Goal: Task Accomplishment & Management: Use online tool/utility

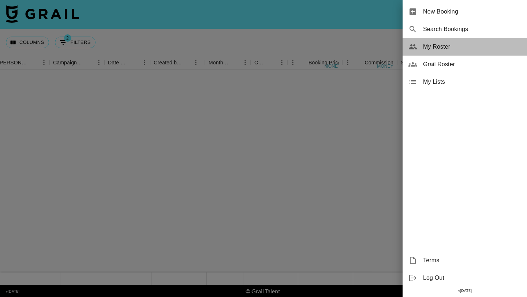
click at [436, 44] on span "My Roster" at bounding box center [472, 46] width 98 height 9
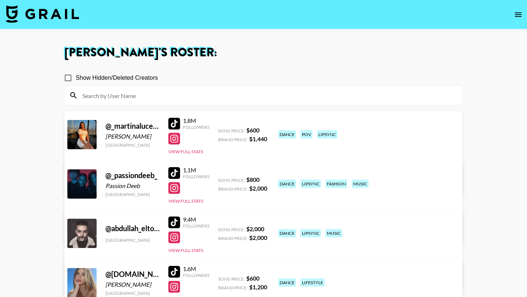
click at [209, 96] on input at bounding box center [268, 96] width 380 height 12
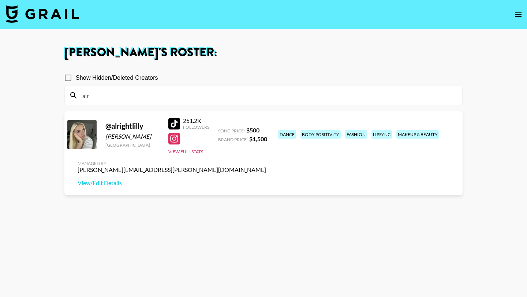
click at [274, 49] on h1 "[PERSON_NAME] 's Roster:" at bounding box center [263, 53] width 398 height 12
click at [516, 14] on icon "open drawer" at bounding box center [518, 14] width 9 height 9
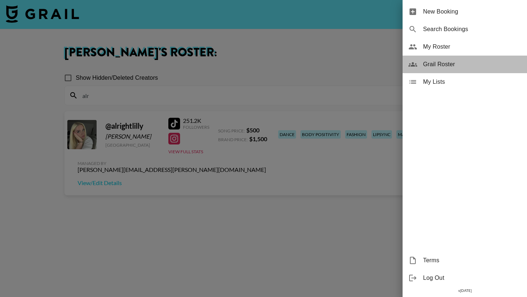
click at [442, 62] on span "Grail Roster" at bounding box center [472, 64] width 98 height 9
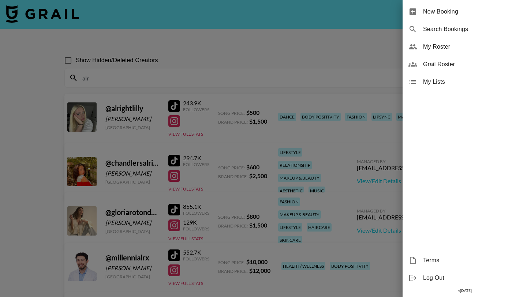
click at [209, 85] on div at bounding box center [263, 148] width 527 height 297
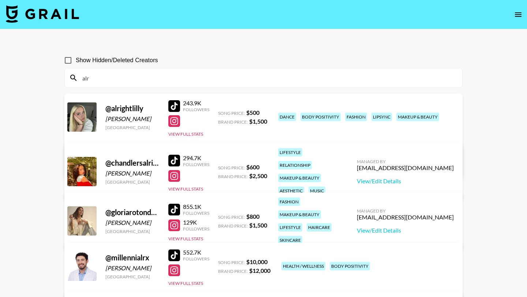
click at [198, 77] on input "alr" at bounding box center [268, 78] width 380 height 12
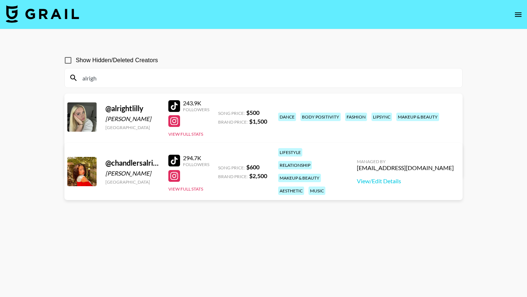
type input "alright"
click at [186, 81] on input "alright" at bounding box center [268, 78] width 380 height 12
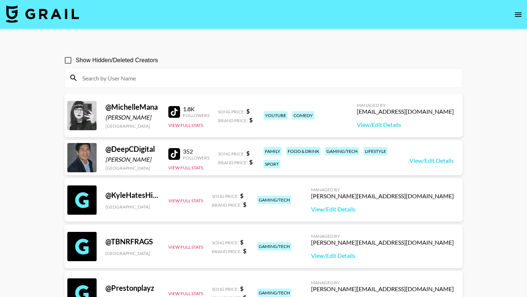
click at [37, 15] on img at bounding box center [42, 14] width 73 height 18
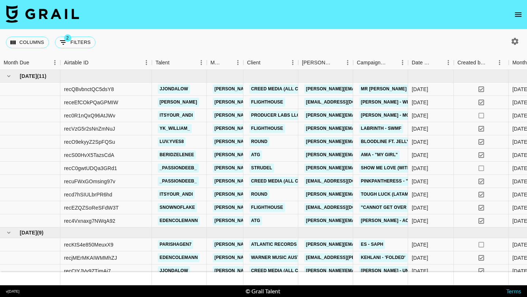
click at [517, 14] on icon "open drawer" at bounding box center [518, 14] width 7 height 4
click at [516, 13] on icon "open drawer" at bounding box center [518, 14] width 9 height 9
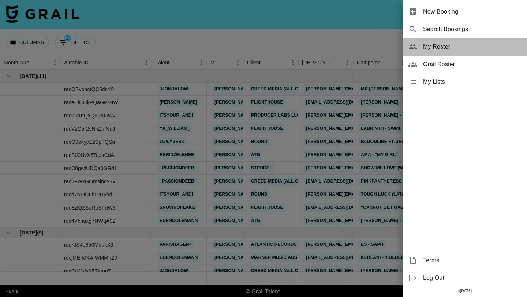
click at [440, 50] on span "My Roster" at bounding box center [472, 46] width 98 height 9
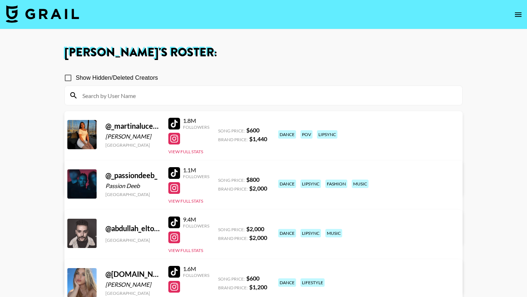
click at [222, 98] on input at bounding box center [268, 96] width 380 height 12
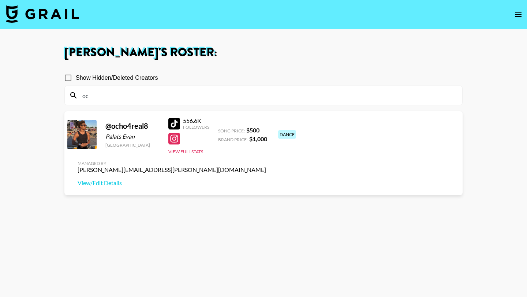
type input "o"
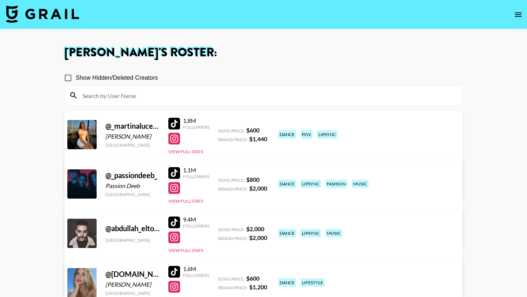
click at [170, 171] on div at bounding box center [174, 173] width 12 height 12
